Goal: Task Accomplishment & Management: Use online tool/utility

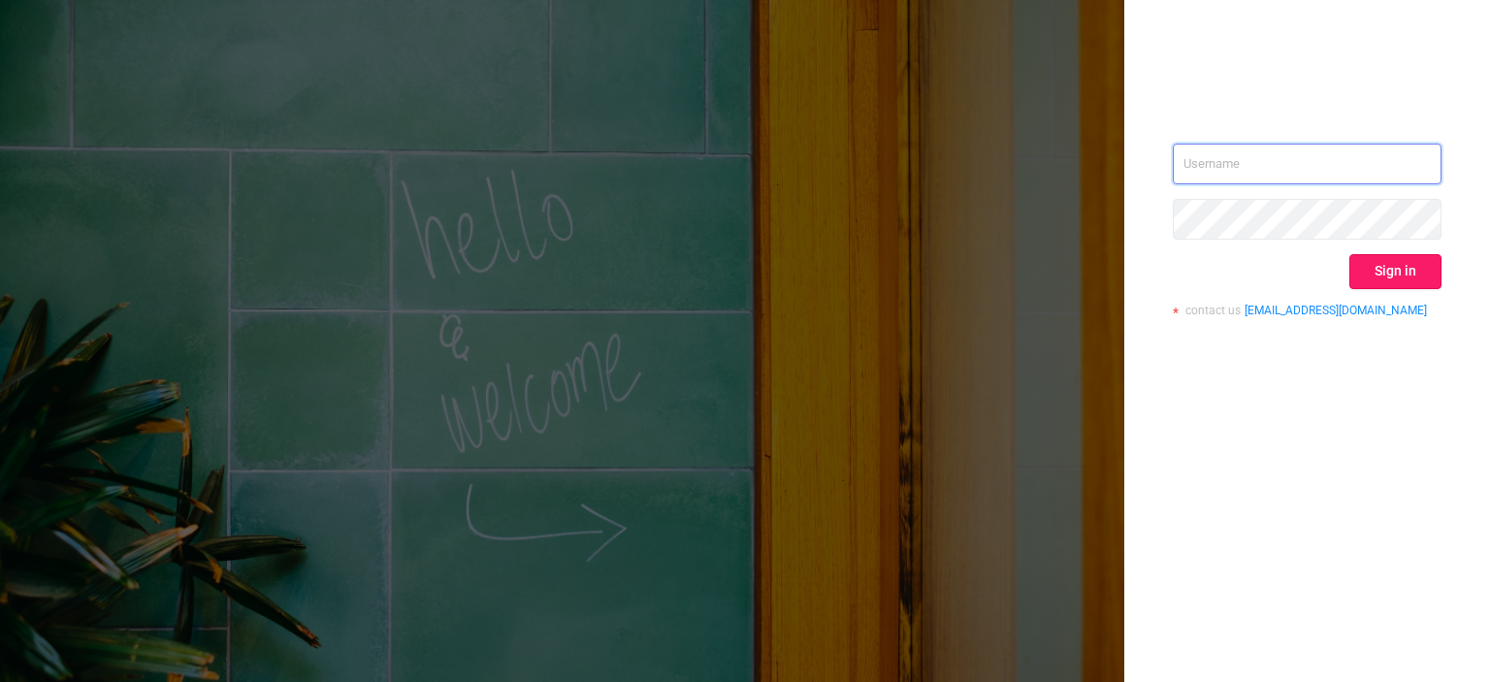
type input "tosh@buzzoola.com"
click at [1387, 274] on button "Sign in" at bounding box center [1396, 271] width 92 height 35
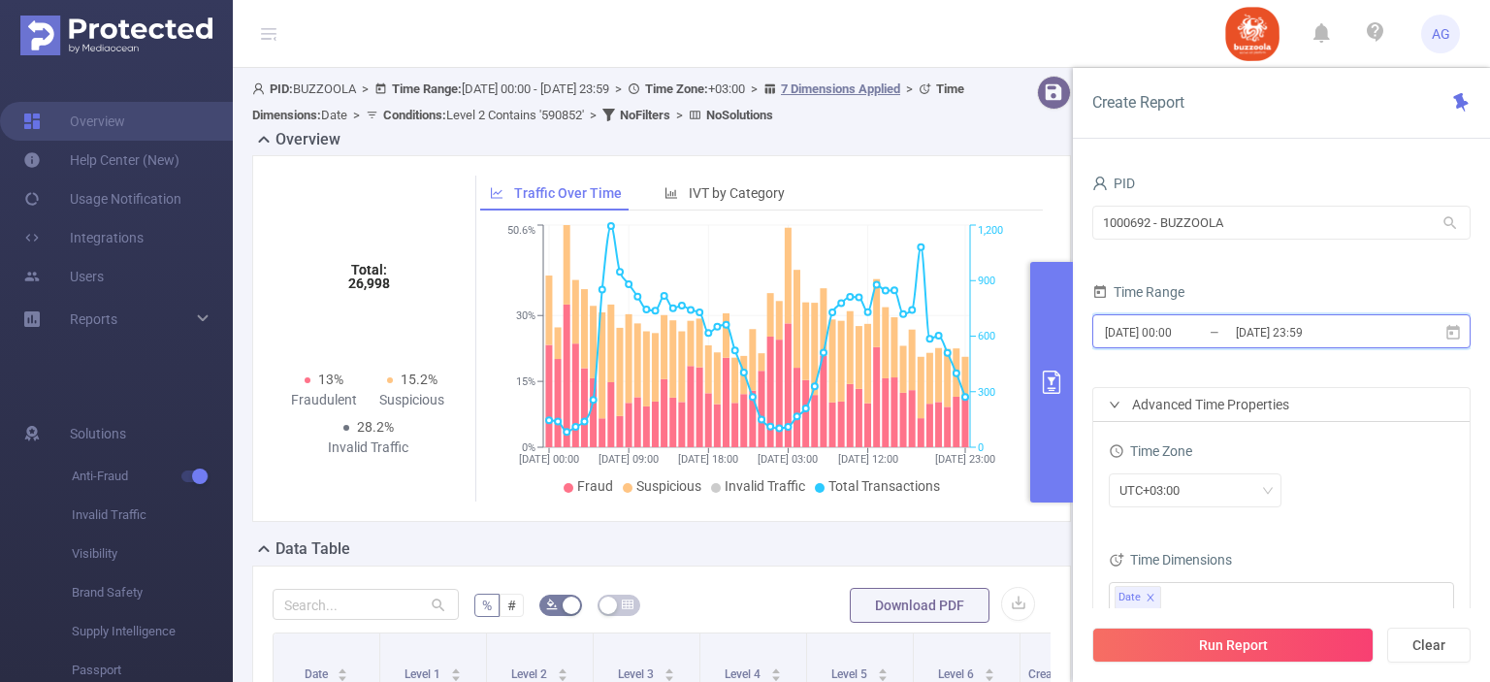
click at [1281, 316] on span "[DATE] 00:00 _ [DATE] 23:59" at bounding box center [1281, 331] width 378 height 34
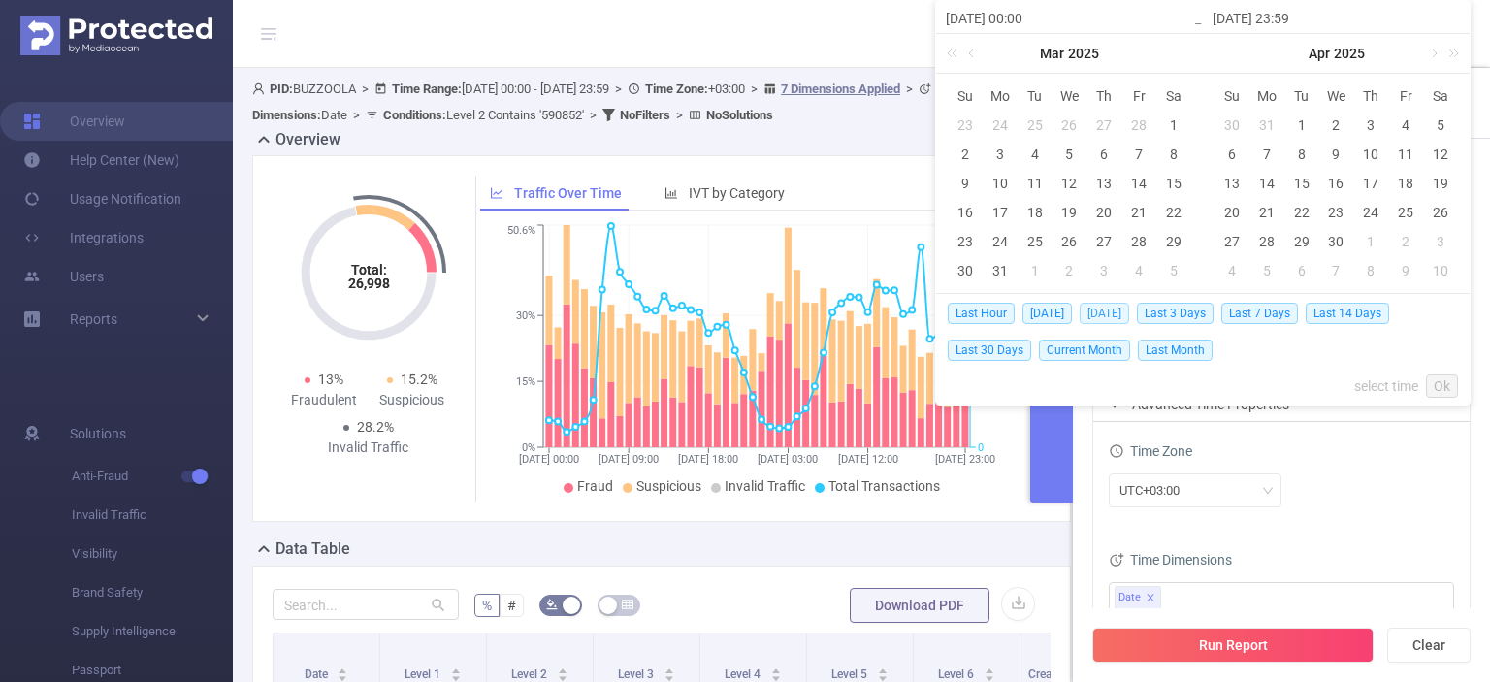
click at [1091, 316] on span "[DATE]" at bounding box center [1104, 313] width 49 height 21
type input "[DATE] 00:00"
type input "[DATE] 23:59"
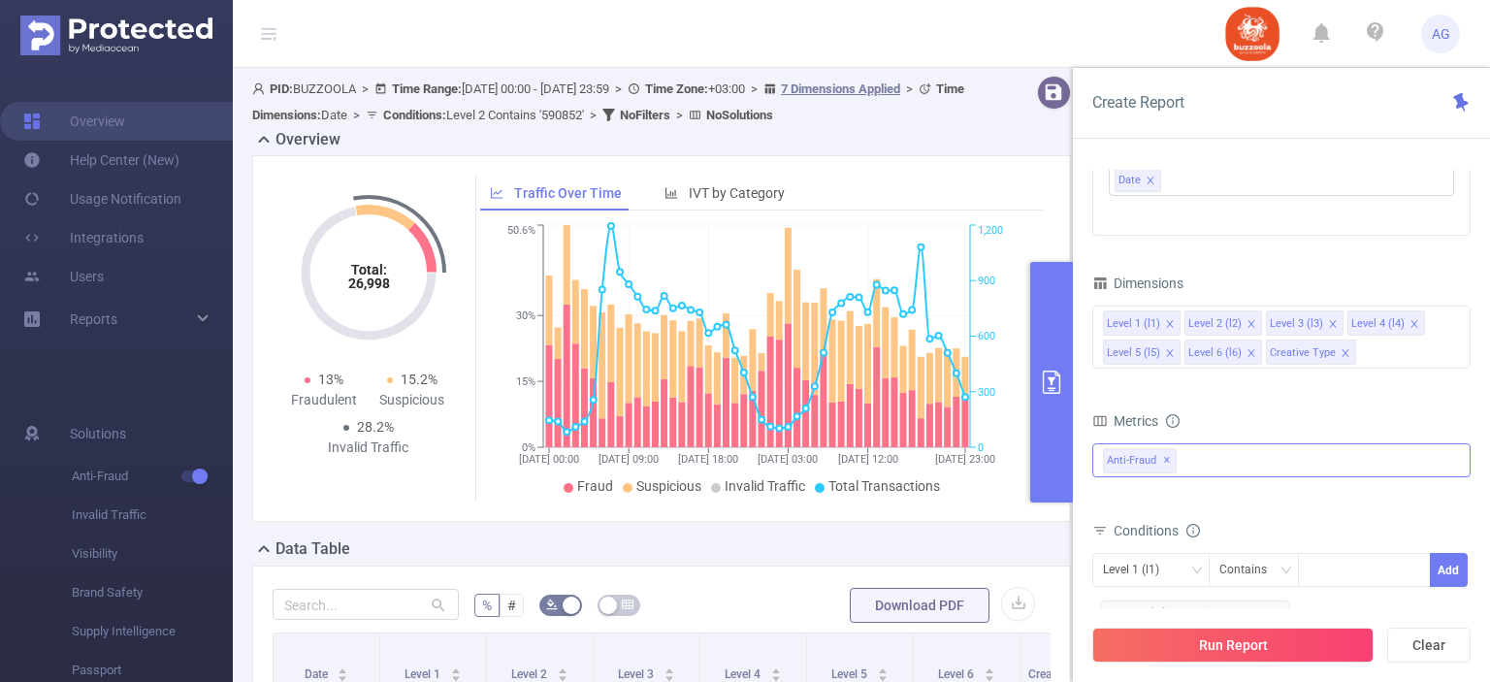
click at [1163, 458] on span "✕" at bounding box center [1167, 460] width 8 height 23
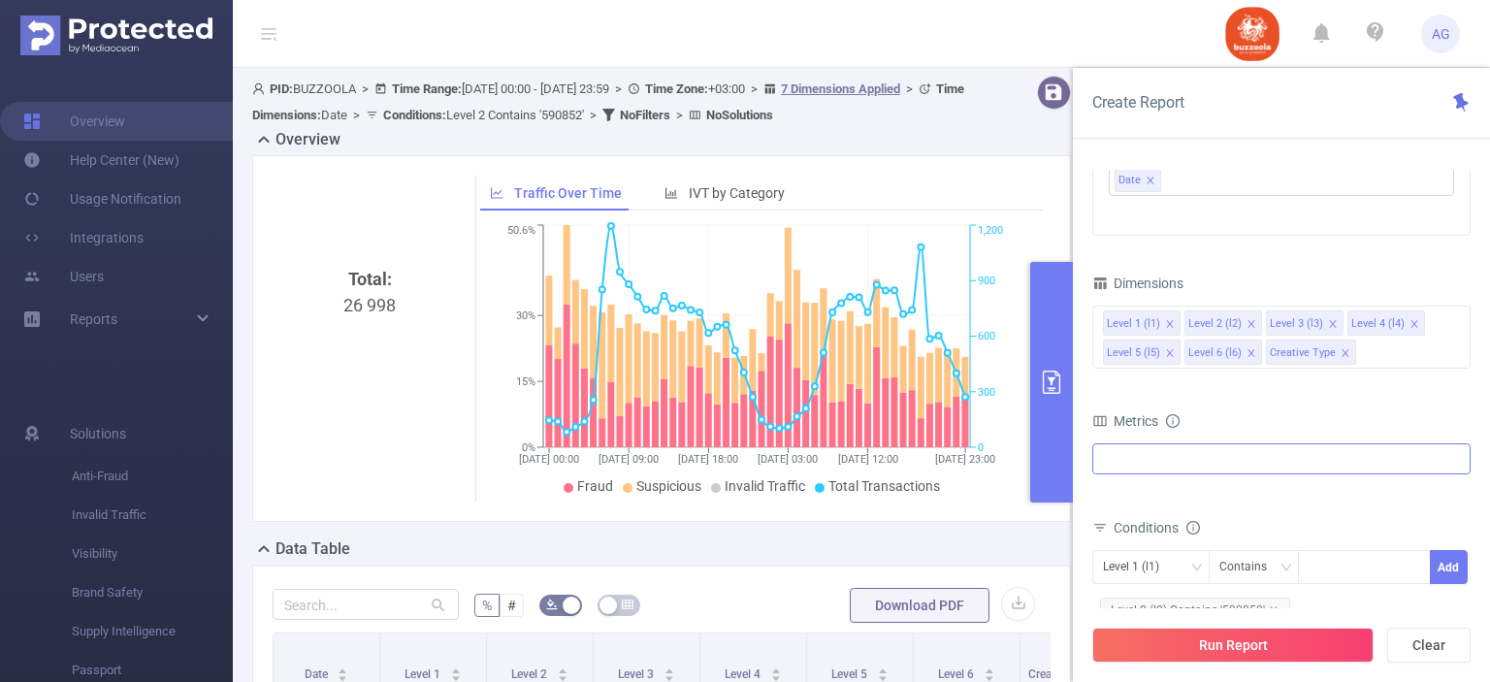
click at [1163, 458] on div at bounding box center [1281, 458] width 378 height 31
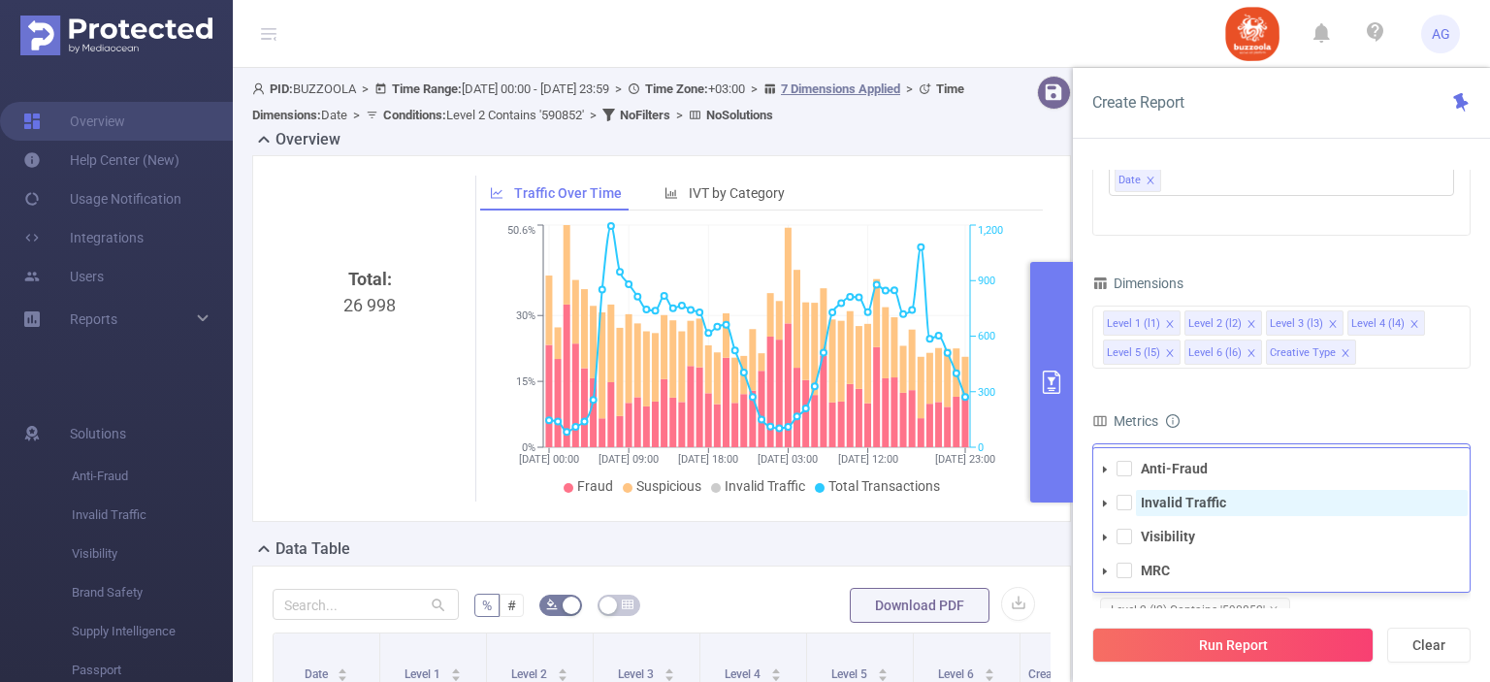
click at [1143, 495] on strong "Invalid Traffic" at bounding box center [1183, 503] width 85 height 16
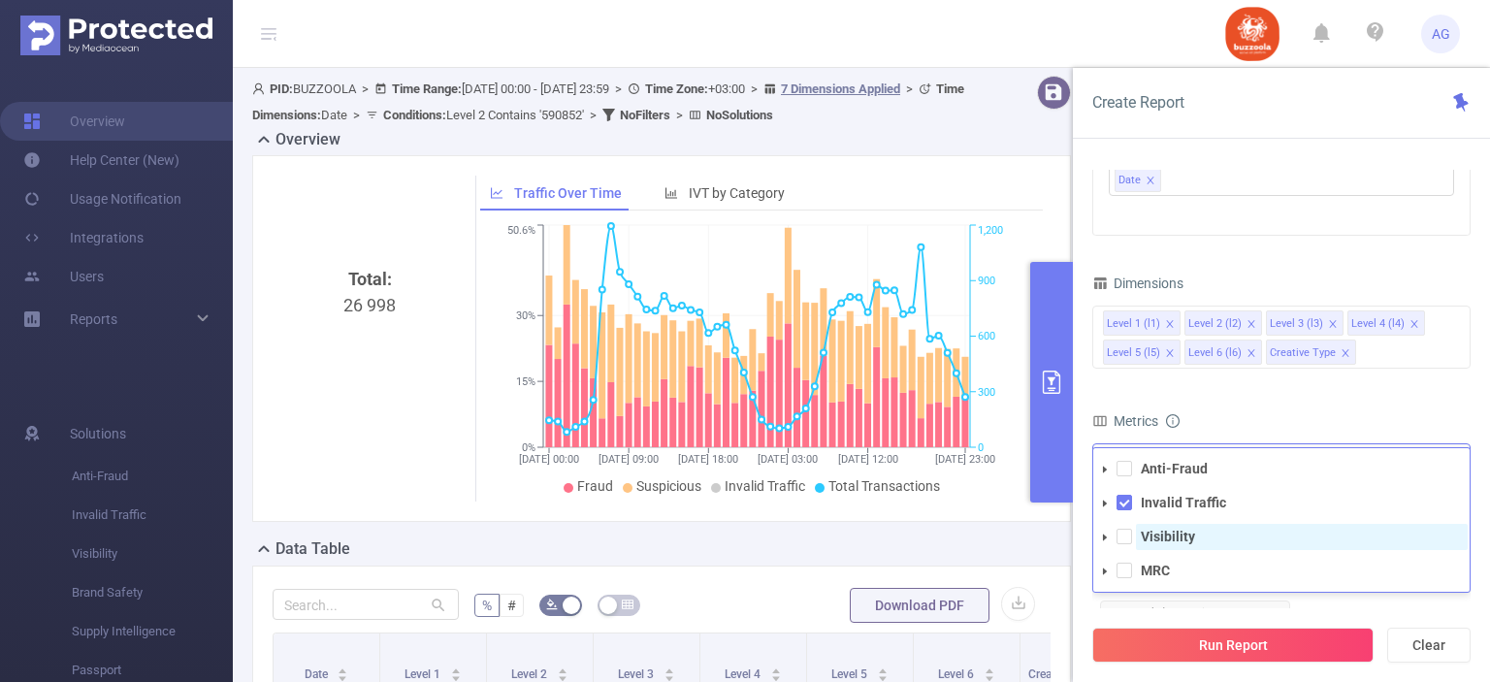
click at [1156, 532] on strong "Visibility" at bounding box center [1168, 537] width 54 height 16
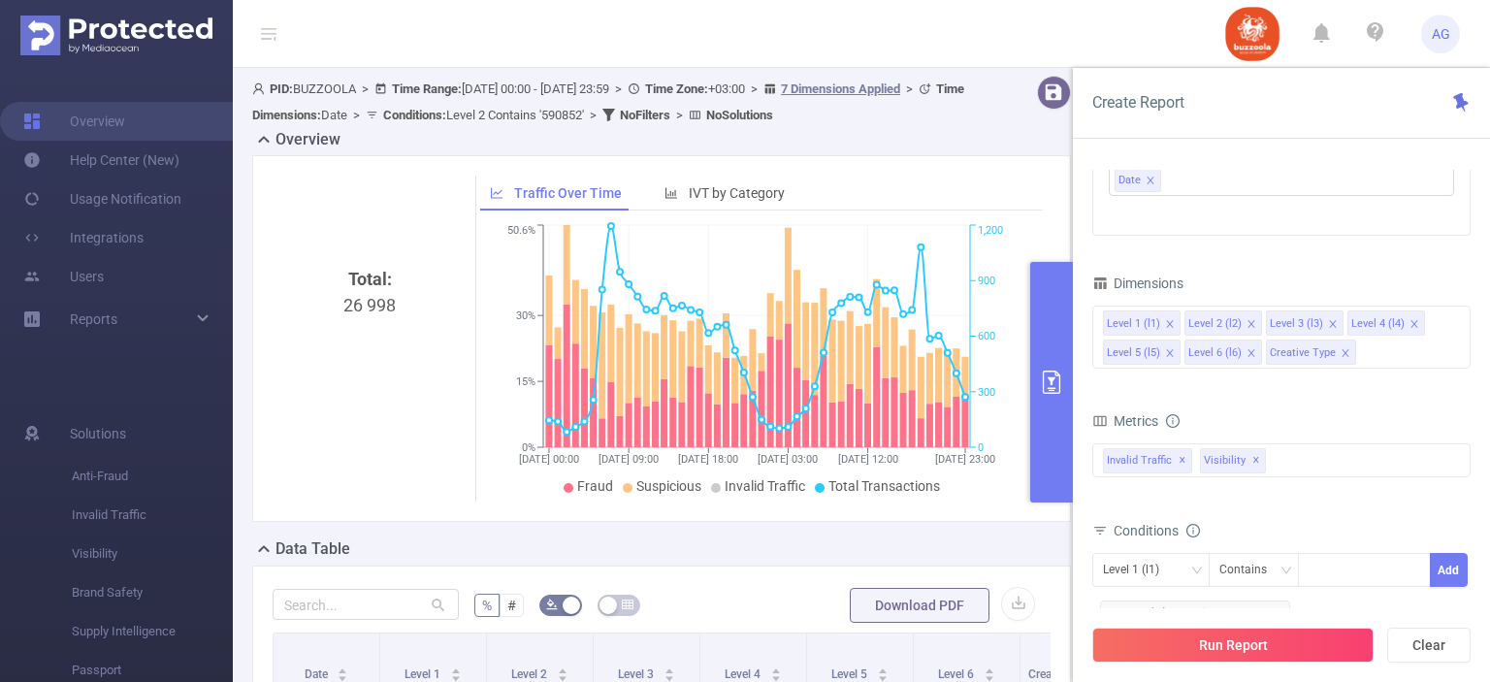
click at [1222, 413] on div "Metrics" at bounding box center [1281, 423] width 378 height 32
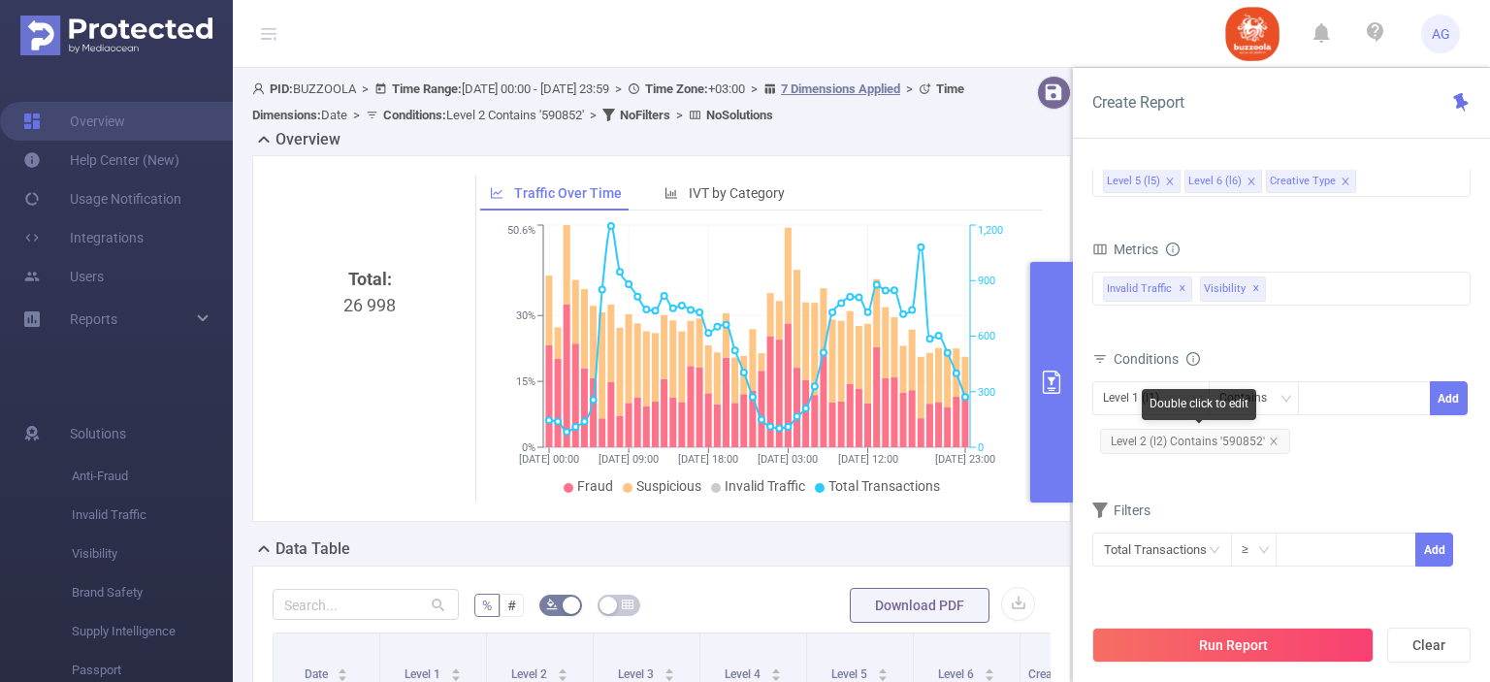
click at [1226, 440] on span "Level 2 (l2) Contains '590852'" at bounding box center [1195, 441] width 190 height 25
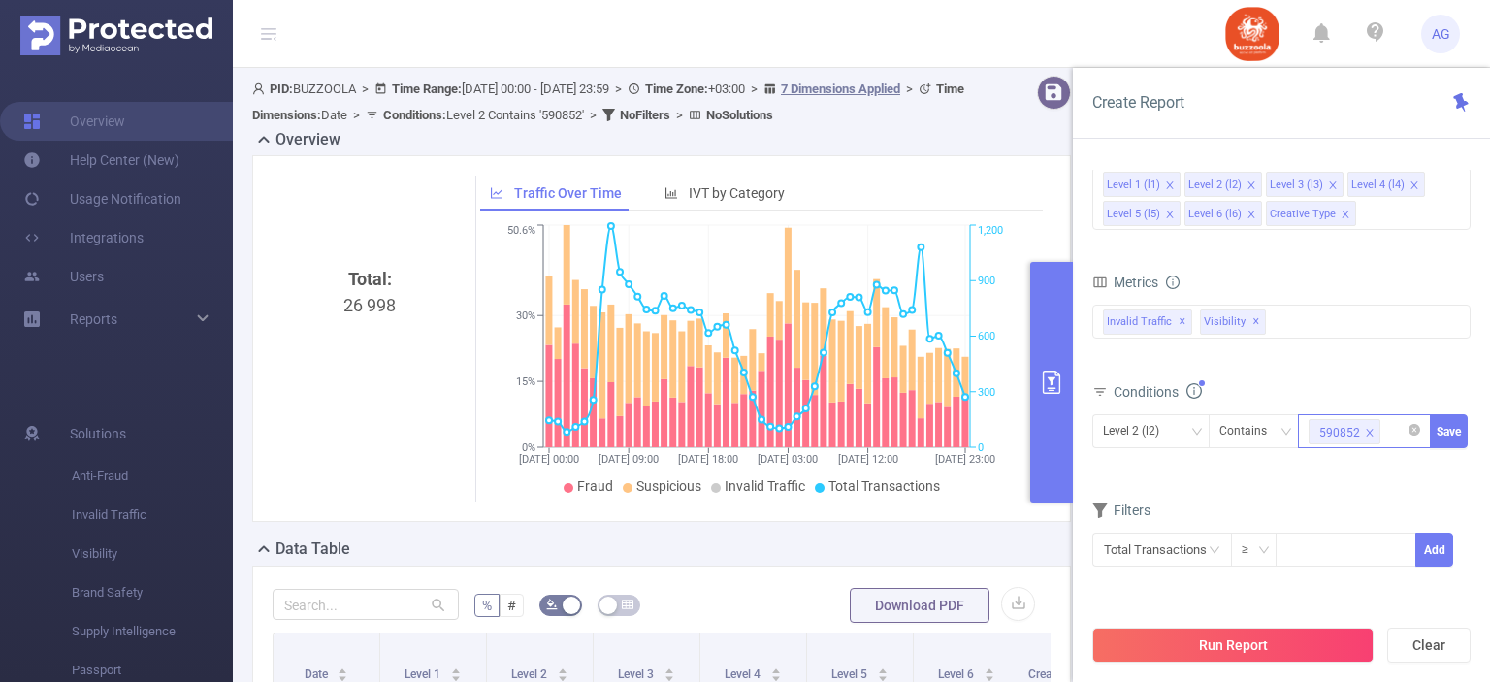
click at [1367, 432] on icon "icon: close" at bounding box center [1370, 432] width 7 height 7
click at [1367, 432] on div at bounding box center [1365, 431] width 112 height 32
paste input "583576"
type input "583576"
click at [1375, 465] on li "583576" at bounding box center [1364, 468] width 133 height 31
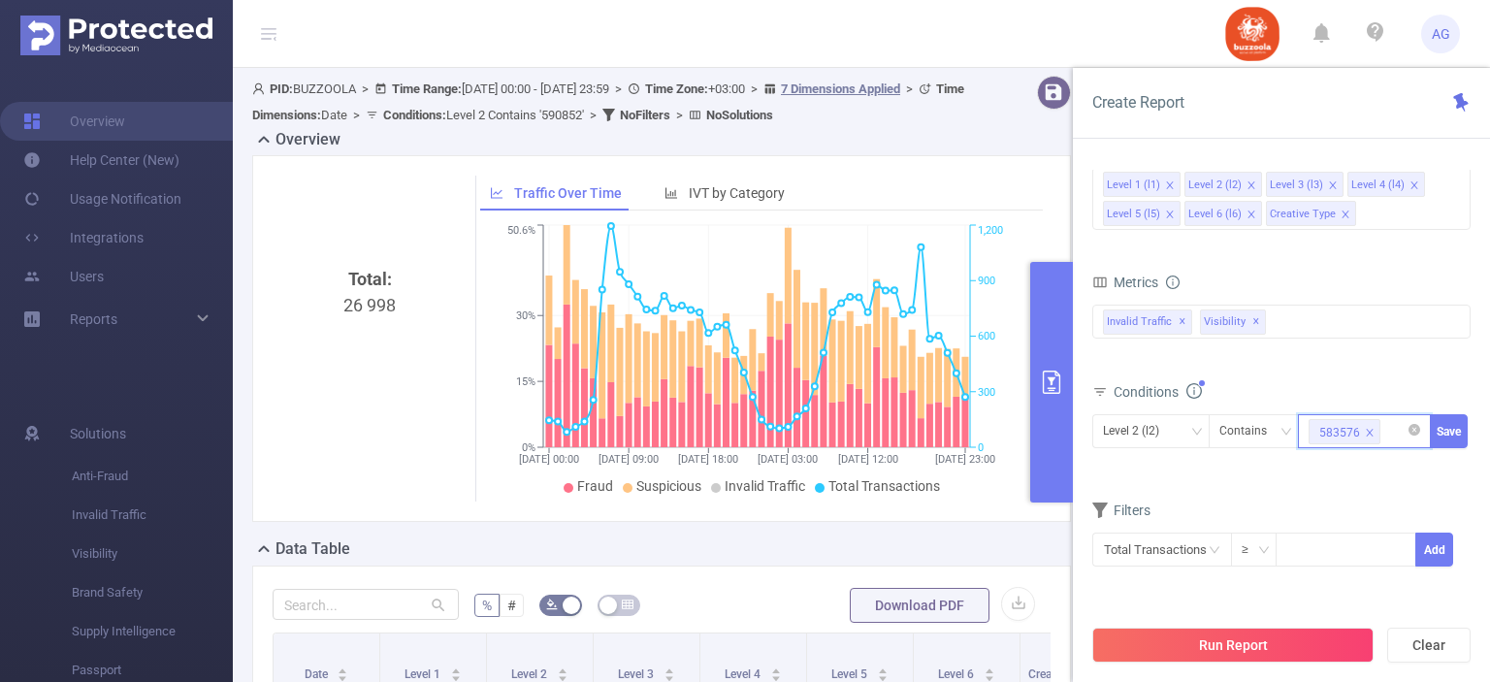
paste input "585798"
type input "585798"
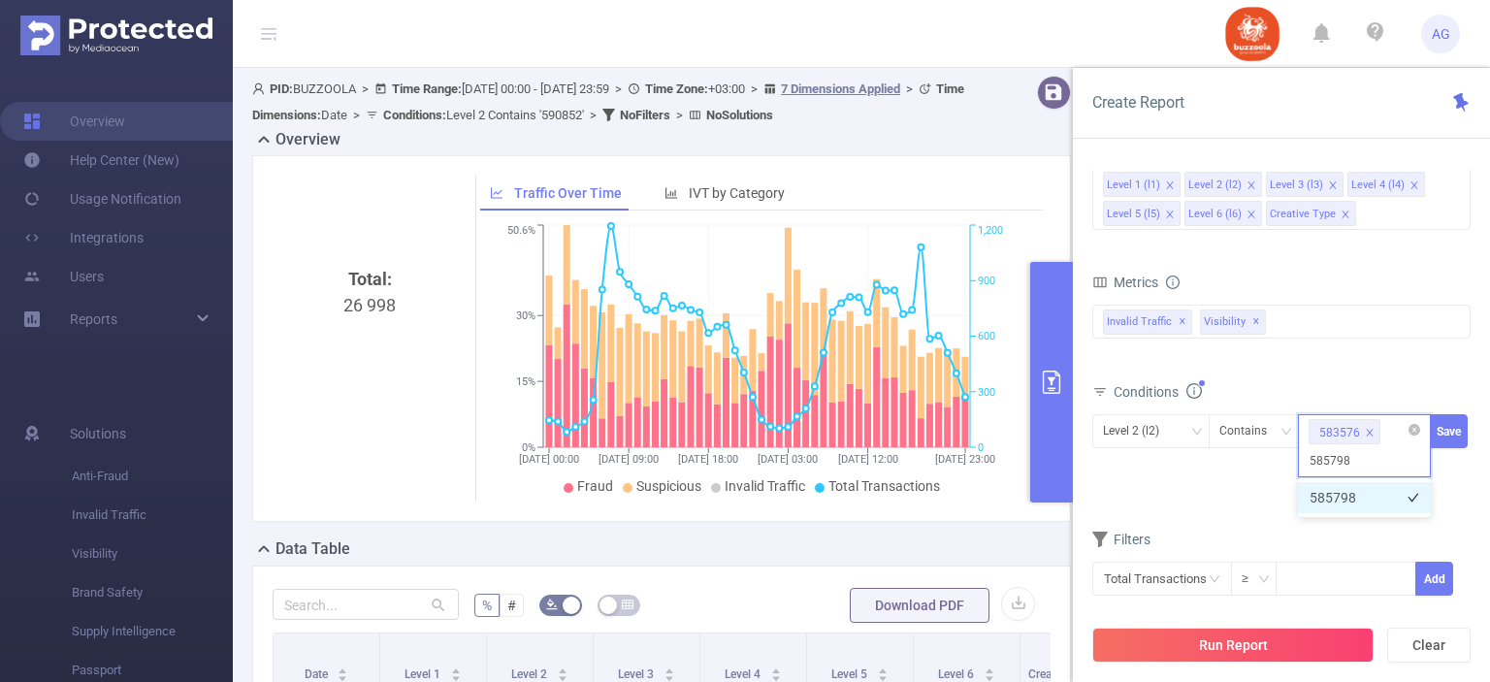
click at [1379, 491] on li "585798" at bounding box center [1364, 497] width 133 height 31
paste input "587998"
type input "587998"
click at [1379, 491] on li "587998" at bounding box center [1364, 497] width 133 height 31
click at [1448, 429] on button "Save" at bounding box center [1449, 431] width 38 height 34
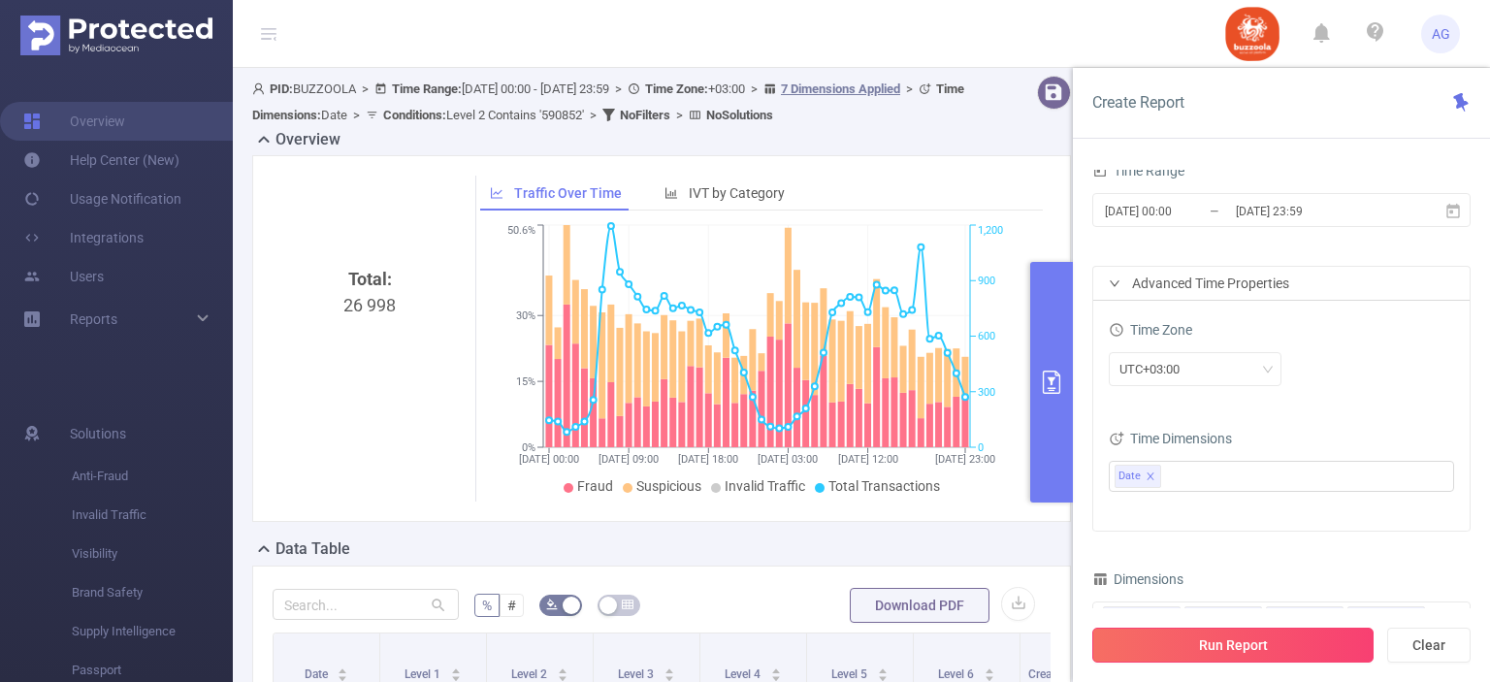
click at [1276, 640] on button "Run Report" at bounding box center [1232, 645] width 281 height 35
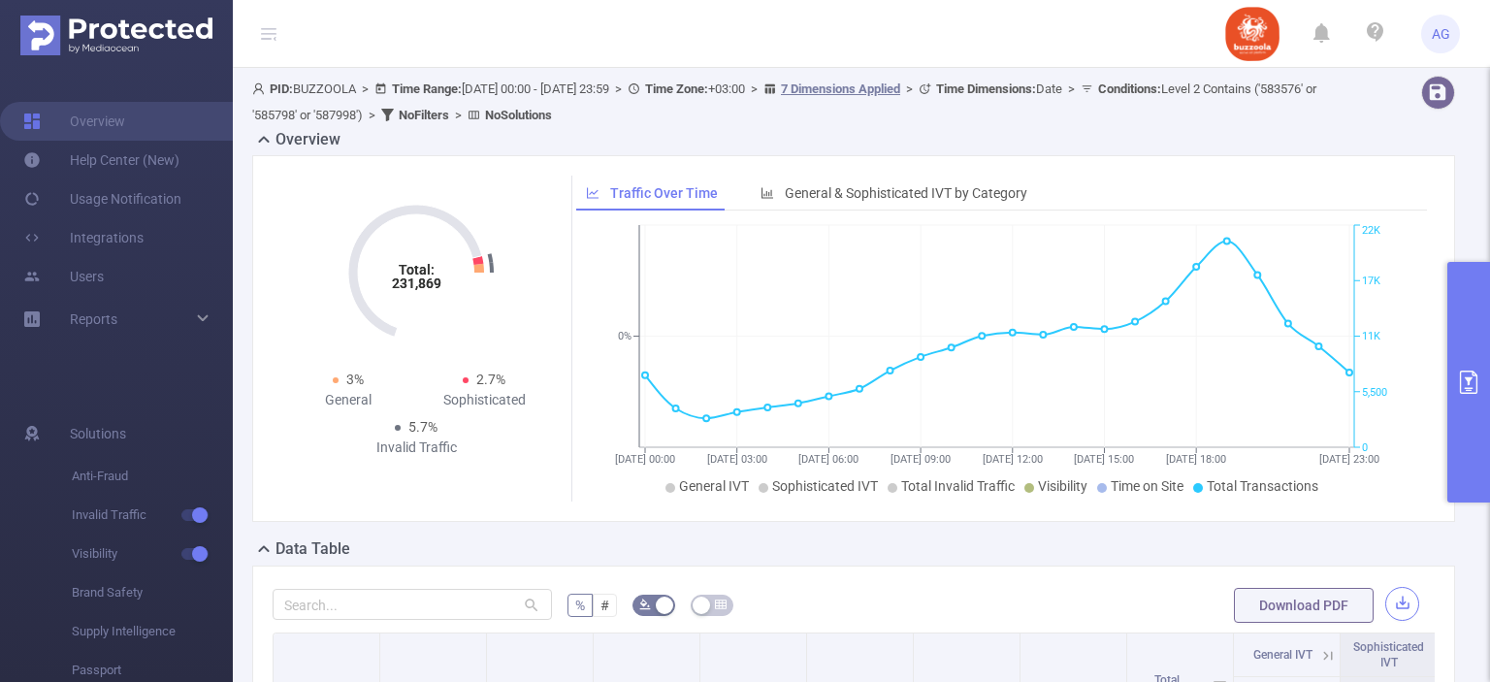
click at [1393, 600] on button "button" at bounding box center [1402, 604] width 34 height 34
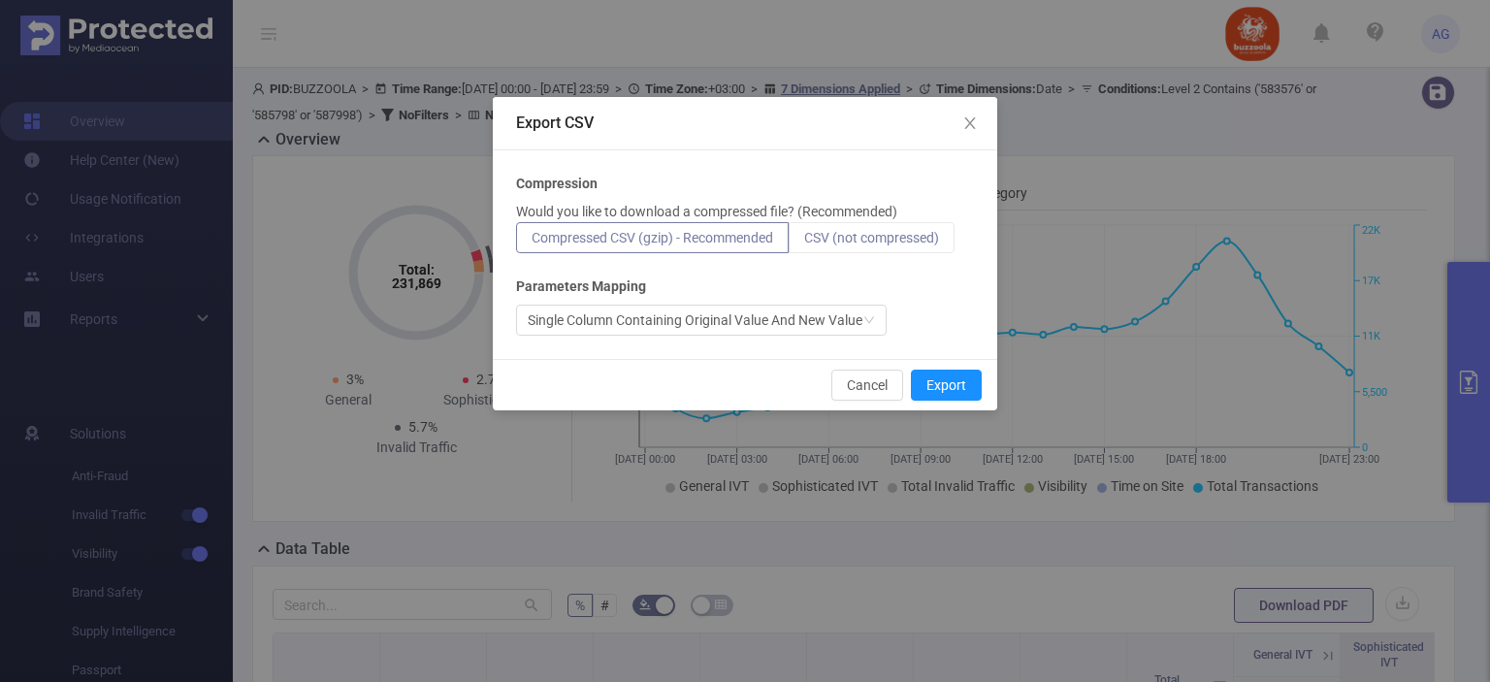
click at [927, 243] on span "CSV (not compressed)" at bounding box center [871, 238] width 135 height 16
click at [804, 243] on input "CSV (not compressed)" at bounding box center [804, 243] width 0 height 0
click at [940, 382] on button "Export" at bounding box center [946, 385] width 71 height 31
